Goal: Transaction & Acquisition: Purchase product/service

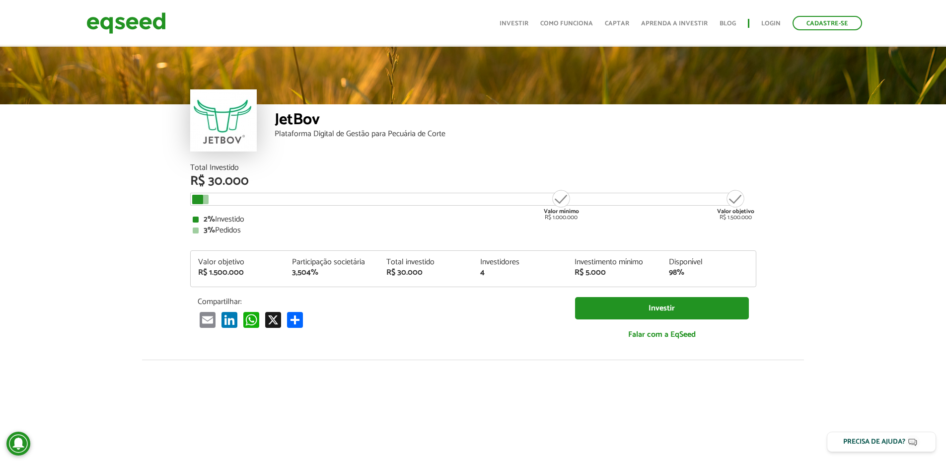
scroll to position [1228, 0]
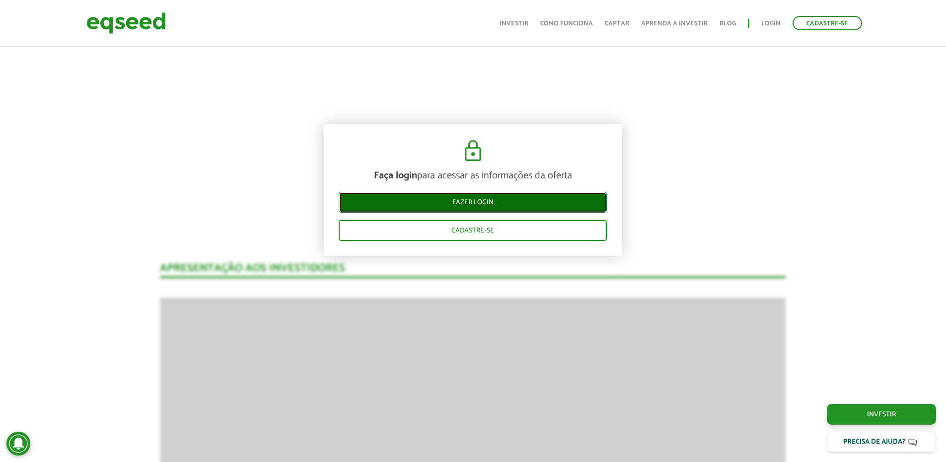
click at [496, 199] on link "Fazer login" at bounding box center [473, 202] width 268 height 21
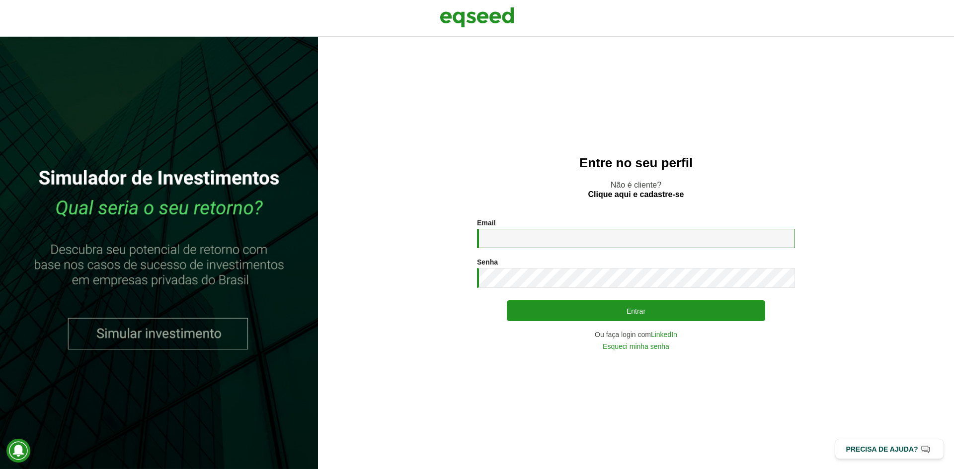
click at [516, 235] on input "Email *" at bounding box center [636, 238] width 318 height 19
click at [527, 235] on input "Email *" at bounding box center [636, 238] width 318 height 19
type input "**********"
click at [507, 300] on button "Entrar" at bounding box center [636, 310] width 258 height 21
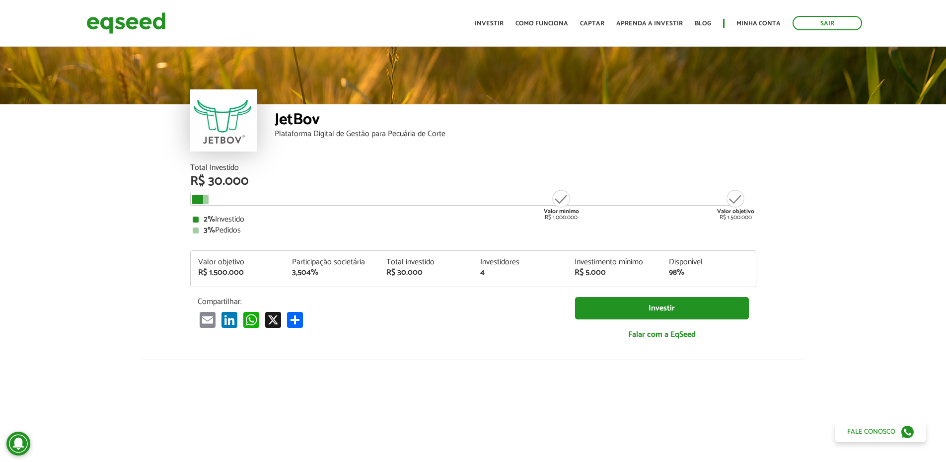
click at [104, 184] on article "JetBov Plataforma Digital de Gestão para Pecuária de Corte Total Investido R$ 3…" at bounding box center [473, 372] width 946 height 654
